Goal: Task Accomplishment & Management: Manage account settings

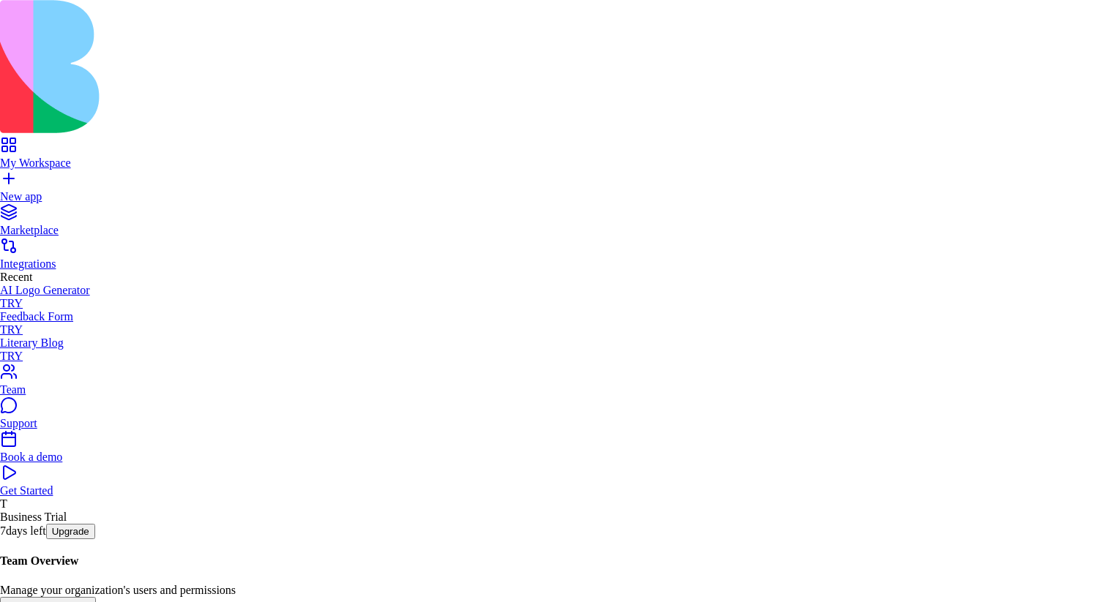
type input "**********"
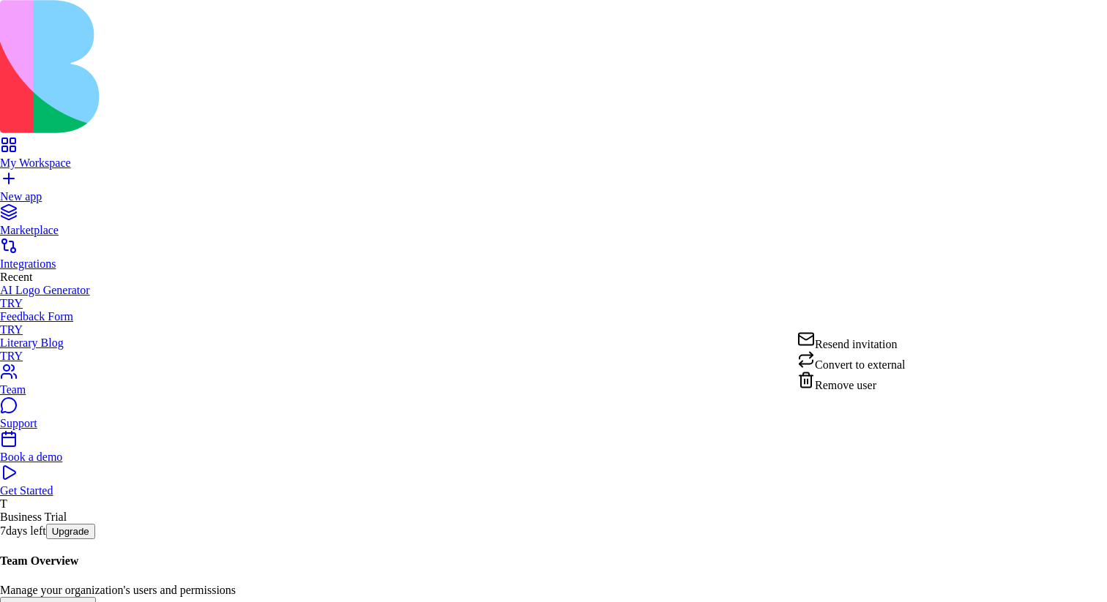
click at [905, 313] on html "My Workspace New app Marketplace Integrations Recent AI Logo Generator TRY Feed…" at bounding box center [553, 424] width 1107 height 848
click at [672, 384] on html "My Workspace New app Marketplace Integrations Recent AI Logo Generator TRY Feed…" at bounding box center [553, 424] width 1107 height 848
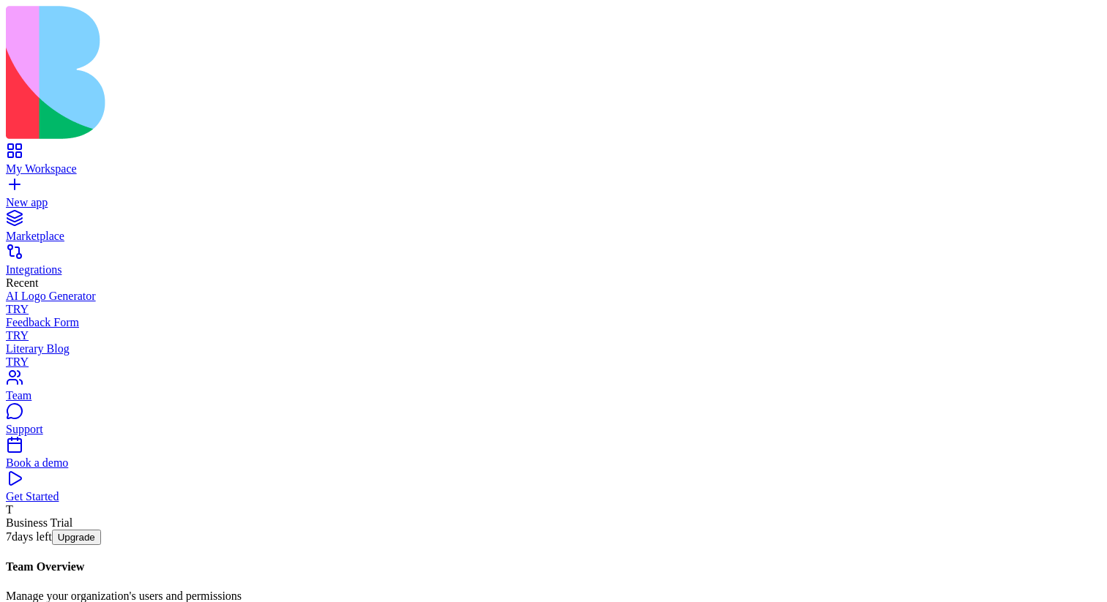
click at [101, 545] on button "Upgrade" at bounding box center [76, 537] width 49 height 15
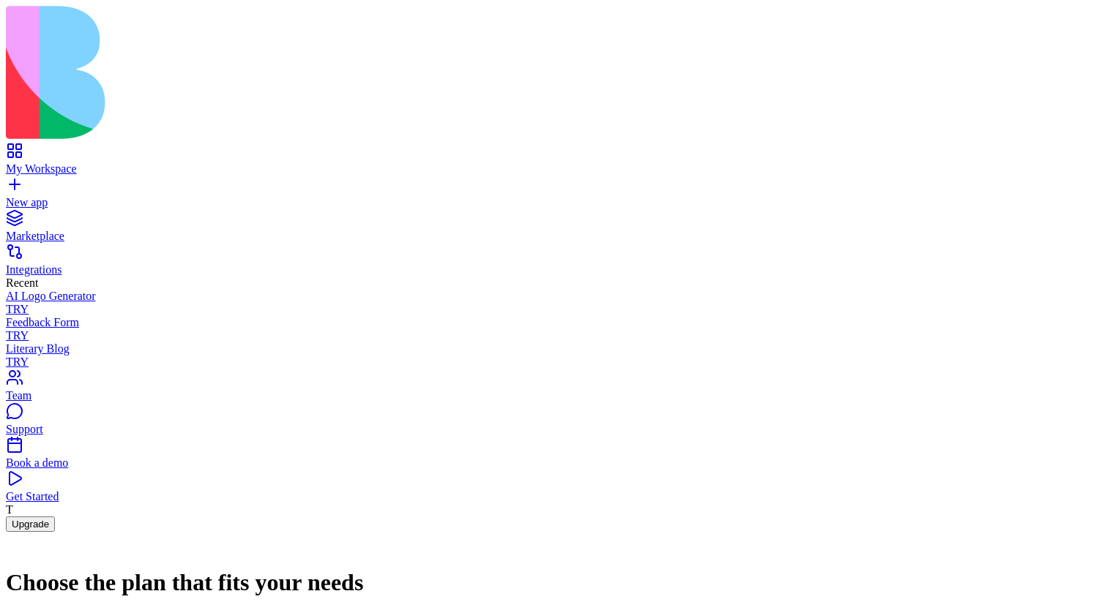
click at [80, 163] on div "My Workspace" at bounding box center [553, 169] width 1095 height 13
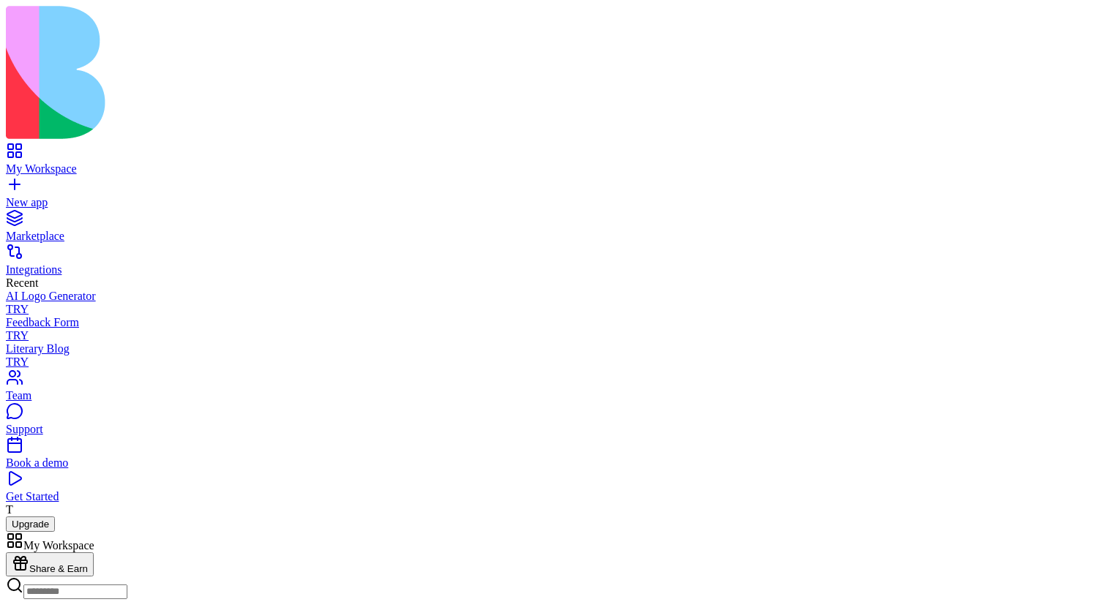
click at [93, 403] on div "Team" at bounding box center [553, 395] width 1095 height 13
drag, startPoint x: 392, startPoint y: 310, endPoint x: 438, endPoint y: 338, distance: 54.5
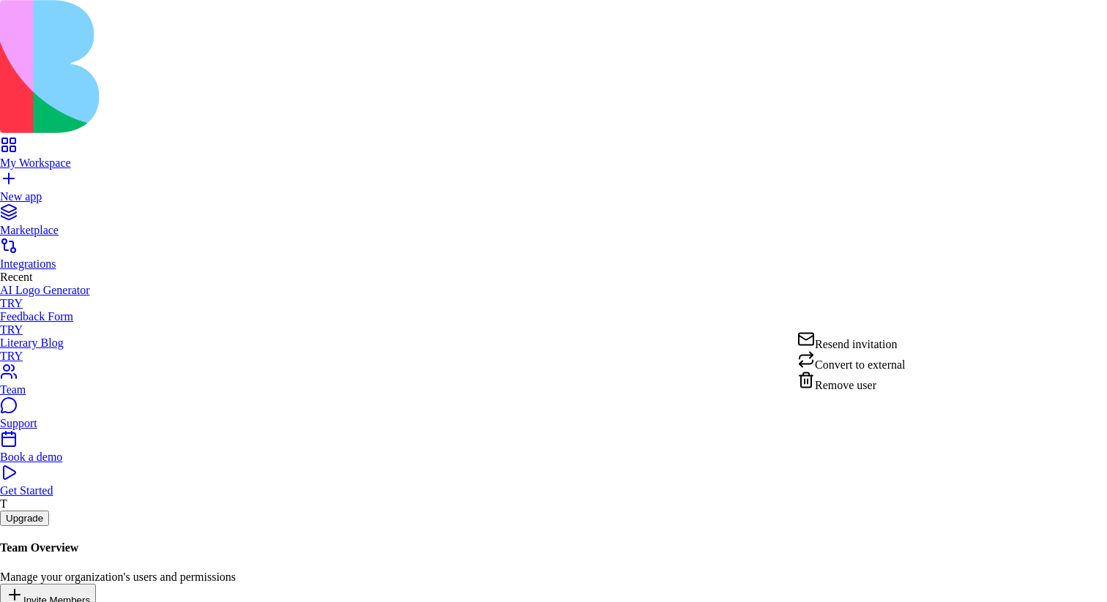
click at [908, 313] on html "My Workspace New app Marketplace Integrations Recent AI Logo Generator TRY Feed…" at bounding box center [553, 417] width 1107 height 835
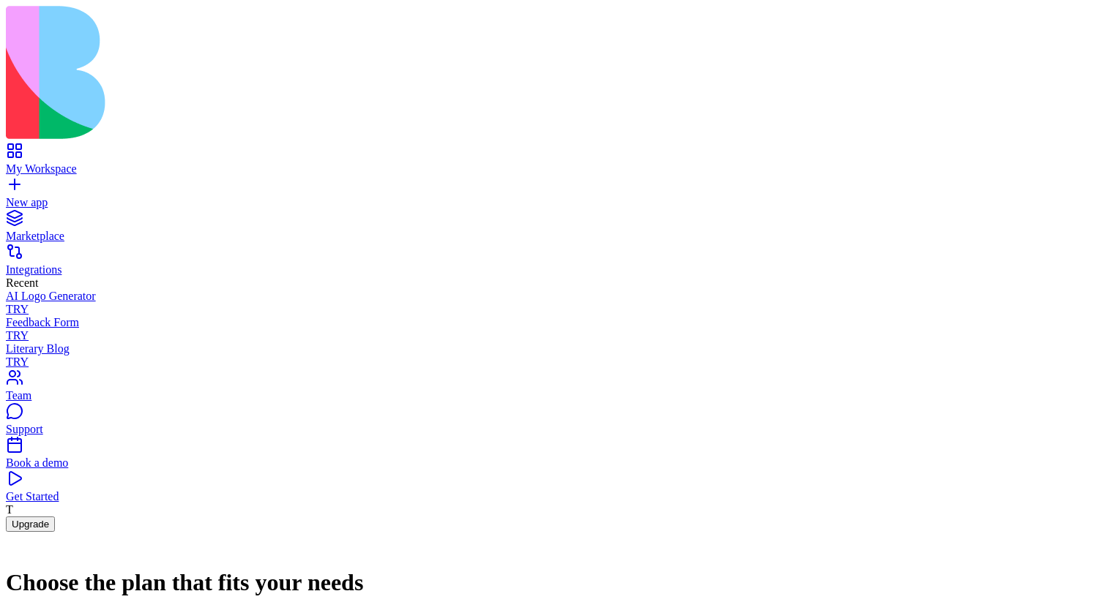
click at [84, 403] on div "Team" at bounding box center [553, 395] width 1095 height 13
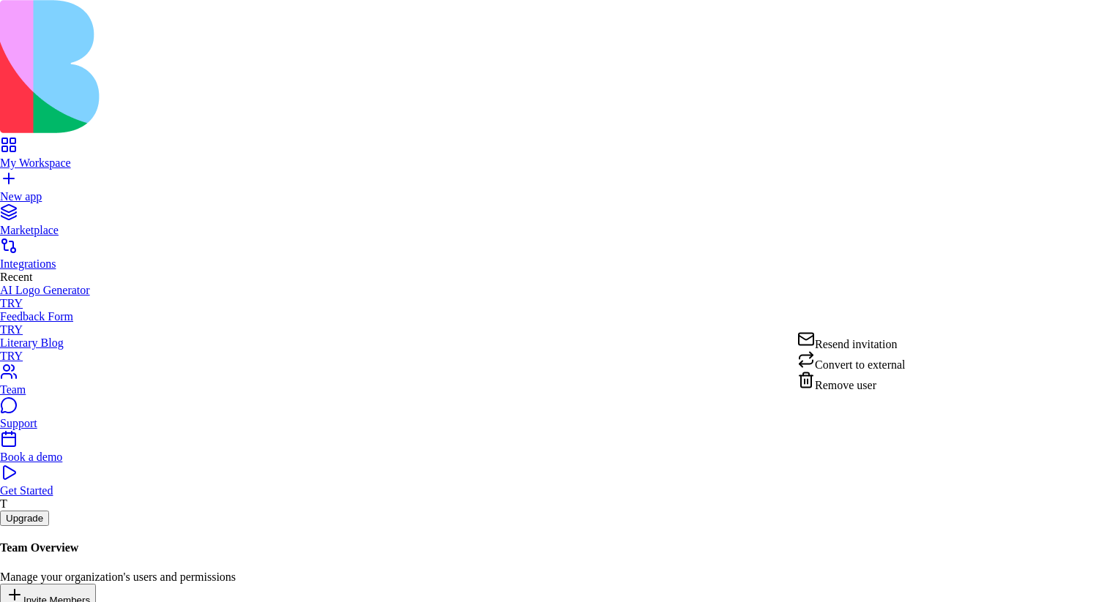
click at [913, 314] on html "My Workspace New app Marketplace Integrations Recent AI Logo Generator TRY Feed…" at bounding box center [553, 417] width 1107 height 835
